Goal: Information Seeking & Learning: Learn about a topic

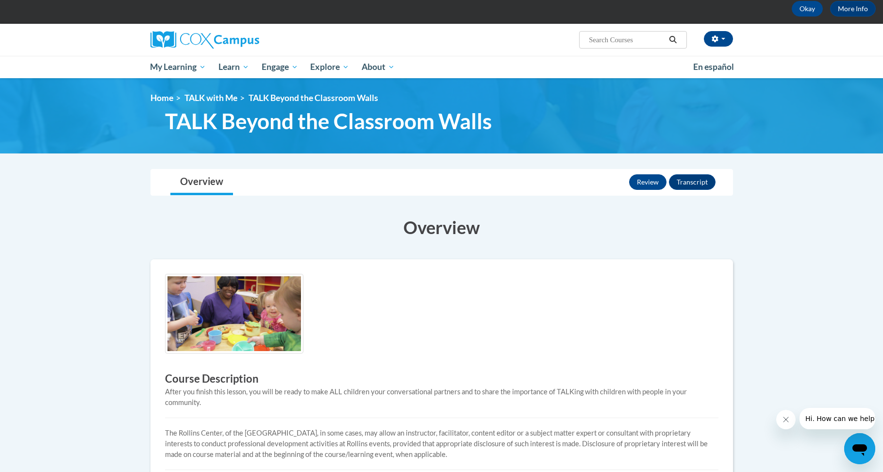
scroll to position [291, 0]
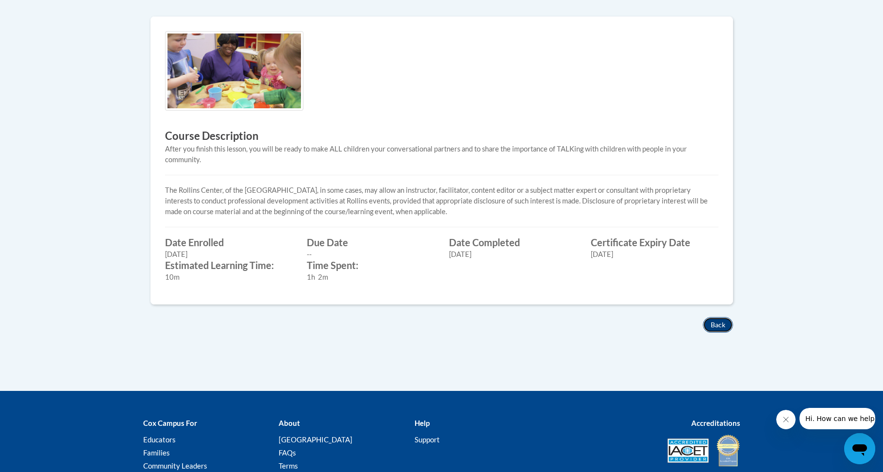
click at [729, 329] on button "Back" at bounding box center [718, 325] width 30 height 16
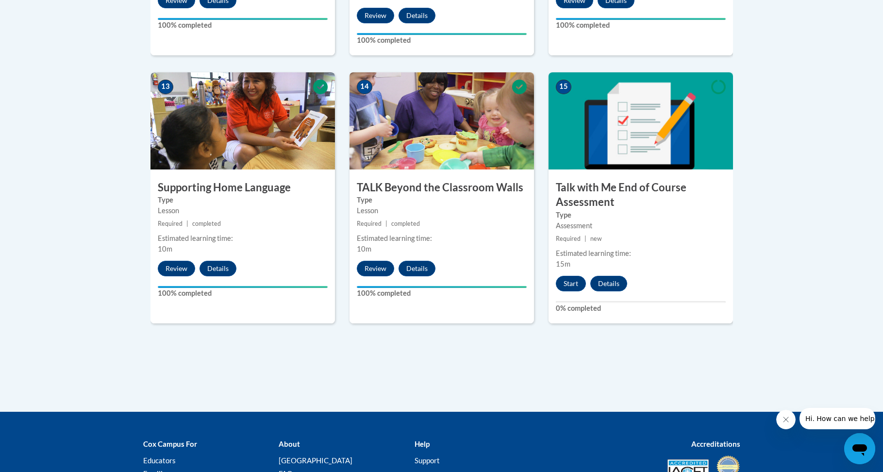
scroll to position [1411, 0]
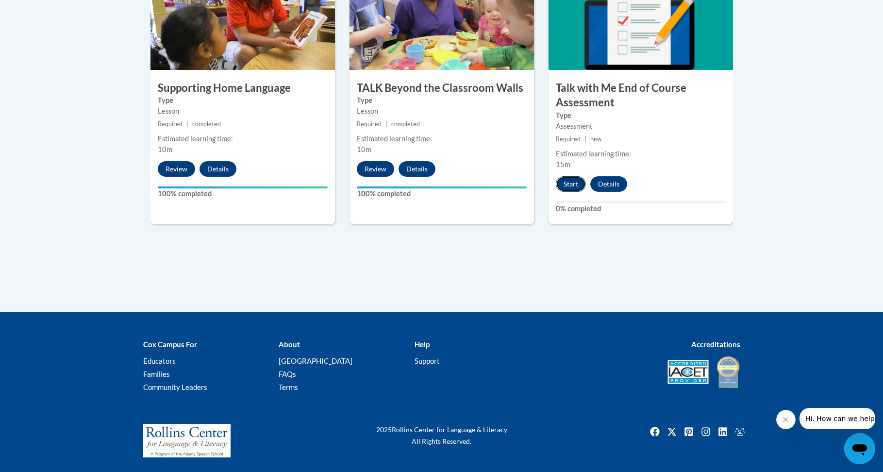
click at [575, 188] on button "Start" at bounding box center [571, 184] width 30 height 16
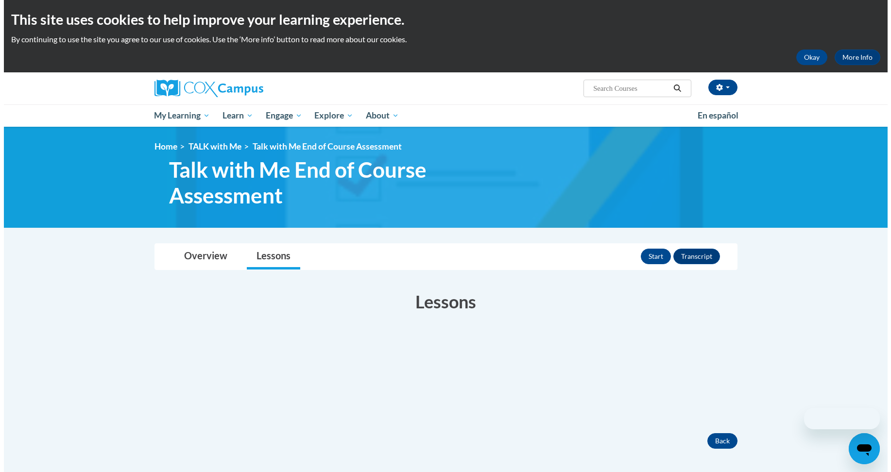
scroll to position [194, 0]
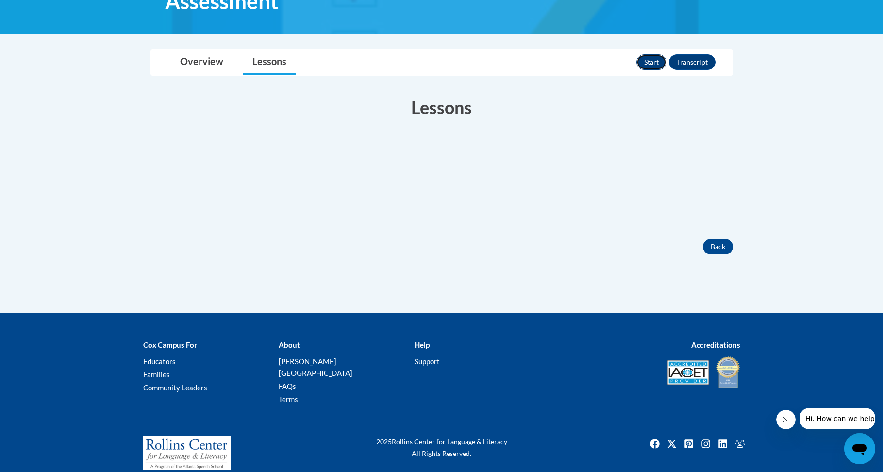
click at [652, 64] on button "Start" at bounding box center [652, 62] width 30 height 16
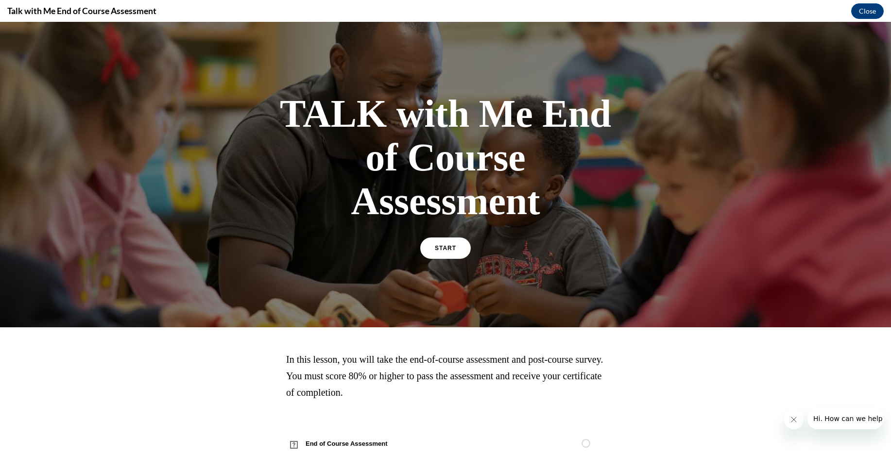
scroll to position [10, 0]
